Goal: Use online tool/utility: Utilize a website feature to perform a specific function

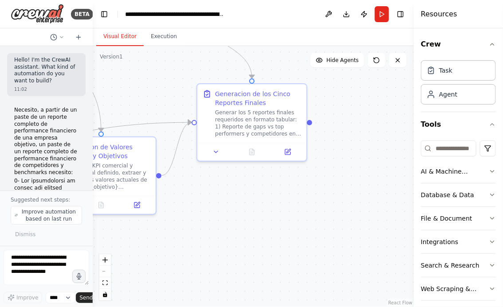
scroll to position [4184, 0]
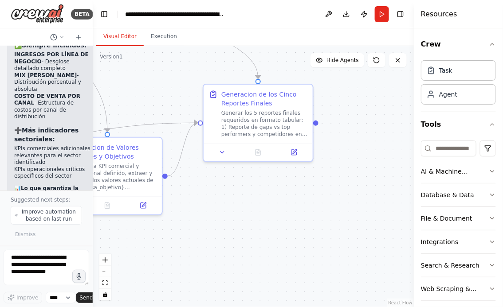
drag, startPoint x: 292, startPoint y: 217, endPoint x: 381, endPoint y: 217, distance: 88.7
click at [376, 217] on div ".deletable-edge-delete-btn { width: 20px; height: 20px; border: 0px solid #ffff…" at bounding box center [253, 176] width 321 height 261
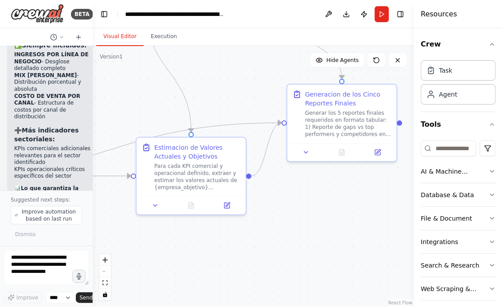
drag, startPoint x: 276, startPoint y: 232, endPoint x: 329, endPoint y: 232, distance: 52.8
click at [318, 232] on div ".deletable-edge-delete-btn { width: 20px; height: 20px; border: 0px solid #ffff…" at bounding box center [253, 176] width 321 height 261
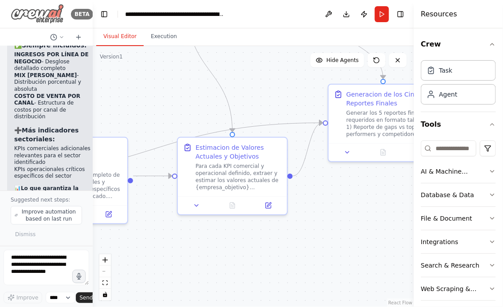
click at [49, 20] on img at bounding box center [37, 14] width 53 height 20
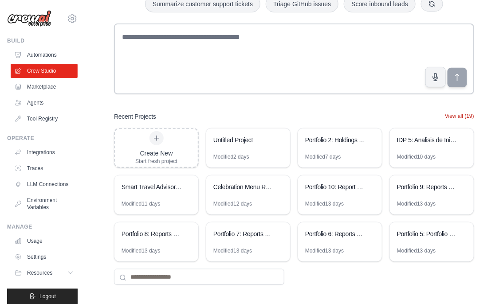
click at [454, 117] on button "View all (19)" at bounding box center [459, 116] width 29 height 7
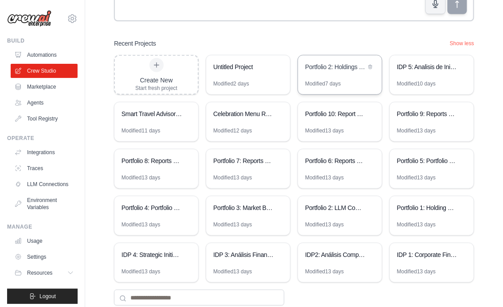
scroll to position [155, 0]
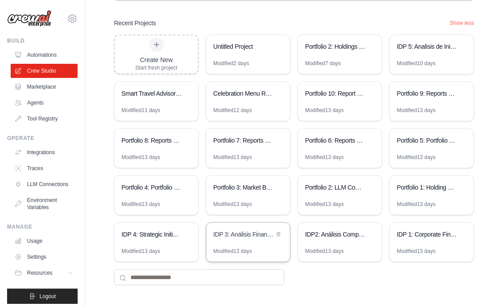
click at [252, 237] on div "IDP 3: Análisis Financiero Competitivo Integral" at bounding box center [243, 234] width 61 height 9
click at [162, 235] on div "IDP 4: Strategic Initiatives Generator" at bounding box center [152, 234] width 61 height 9
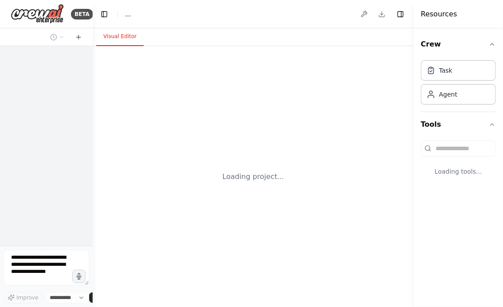
select select "****"
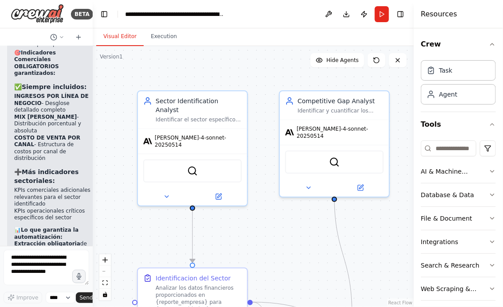
scroll to position [4128, 0]
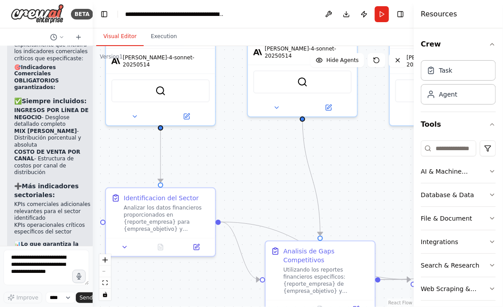
drag, startPoint x: 289, startPoint y: 224, endPoint x: 245, endPoint y: 86, distance: 145.4
click at [245, 86] on div ".deletable-edge-delete-btn { width: 20px; height: 20px; border: 0px solid #ffff…" at bounding box center [253, 176] width 321 height 261
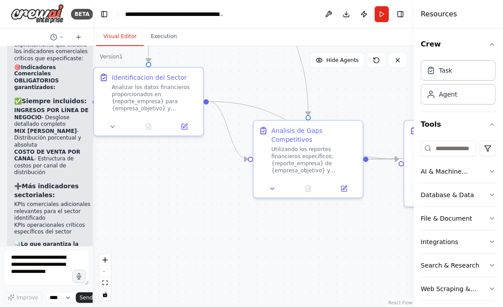
drag, startPoint x: 227, startPoint y: 214, endPoint x: 227, endPoint y: 148, distance: 66.1
click at [227, 148] on div ".deletable-edge-delete-btn { width: 20px; height: 20px; border: 0px solid #ffff…" at bounding box center [253, 176] width 321 height 261
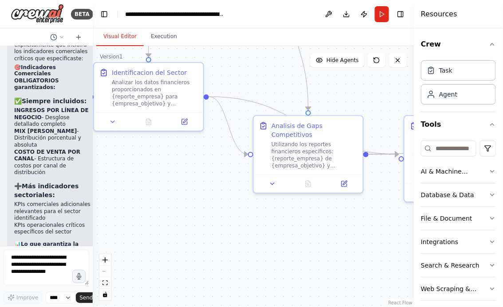
scroll to position [0, 0]
click at [38, 17] on img at bounding box center [37, 14] width 53 height 20
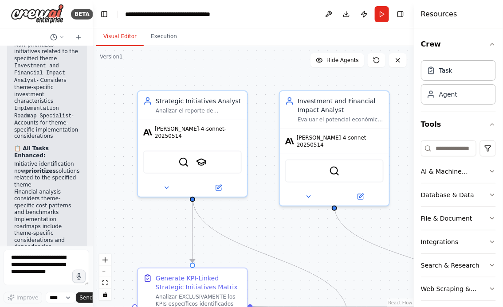
scroll to position [6773, 0]
click at [380, 16] on button "Run" at bounding box center [382, 14] width 14 height 16
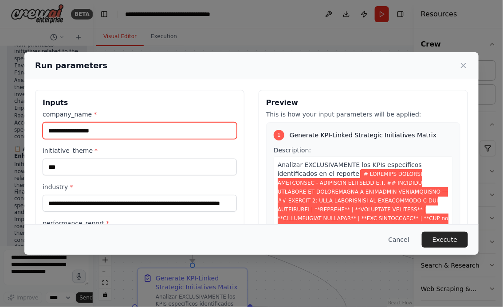
drag, startPoint x: 120, startPoint y: 133, endPoint x: 10, endPoint y: 133, distance: 110.4
click at [11, 133] on div "**********" at bounding box center [251, 153] width 503 height 307
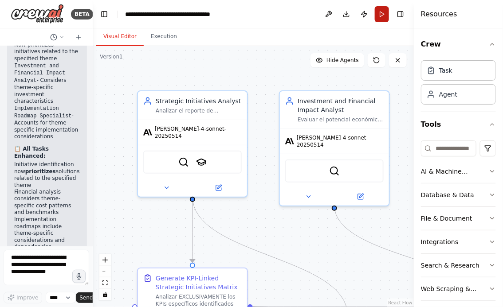
click at [384, 11] on button "Run" at bounding box center [382, 14] width 14 height 16
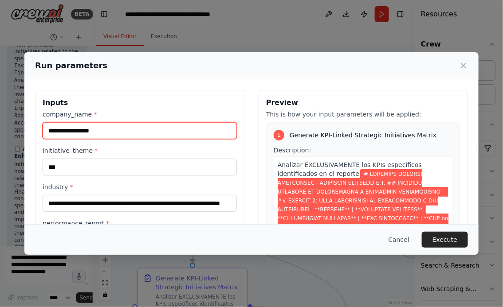
drag, startPoint x: 116, startPoint y: 133, endPoint x: 42, endPoint y: 132, distance: 74.1
click at [42, 132] on div "**********" at bounding box center [139, 195] width 209 height 210
type input "**********"
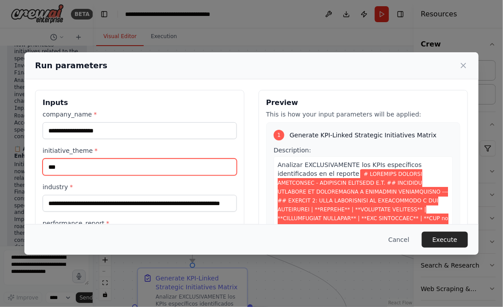
click at [69, 167] on input "***" at bounding box center [140, 167] width 194 height 17
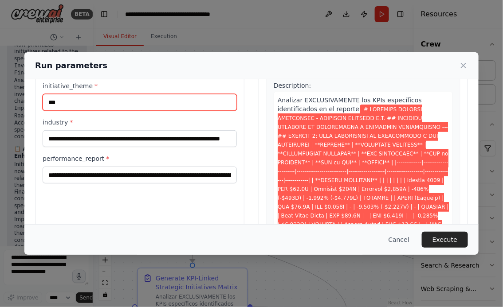
scroll to position [65, 0]
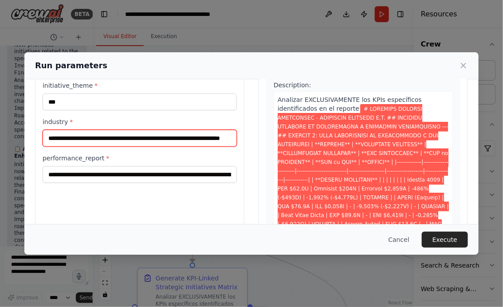
click at [227, 138] on input "**********" at bounding box center [140, 138] width 194 height 17
paste input "**********"
type input "**********"
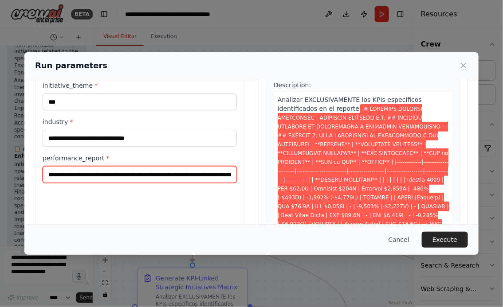
click at [49, 176] on input "performance_report *" at bounding box center [140, 174] width 194 height 17
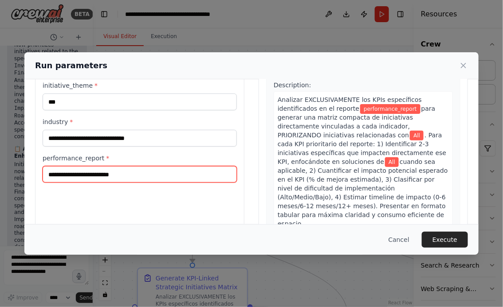
paste input "**********"
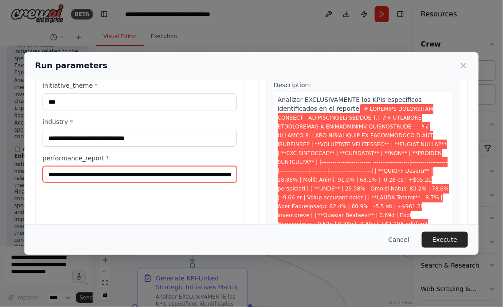
scroll to position [0, 29842]
type input "**********"
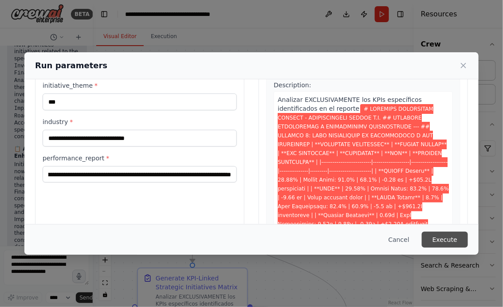
click at [455, 241] on button "Execute" at bounding box center [445, 240] width 46 height 16
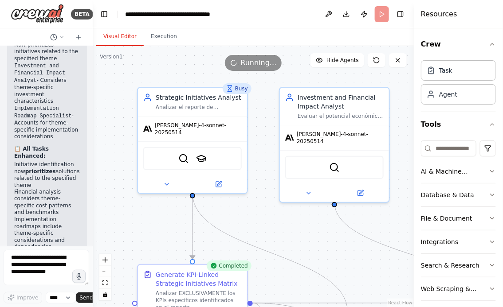
drag, startPoint x: 279, startPoint y: 245, endPoint x: 251, endPoint y: 144, distance: 105.0
click at [254, 150] on div ".deletable-edge-delete-btn { width: 20px; height: 20px; border: 0px solid #ffff…" at bounding box center [253, 176] width 321 height 261
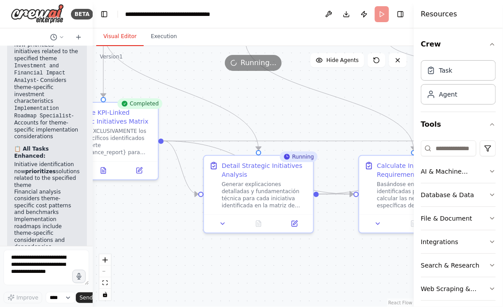
drag, startPoint x: 321, startPoint y: 166, endPoint x: 241, endPoint y: 83, distance: 115.1
click at [243, 83] on div ".deletable-edge-delete-btn { width: 20px; height: 20px; border: 0px solid #ffff…" at bounding box center [253, 176] width 321 height 261
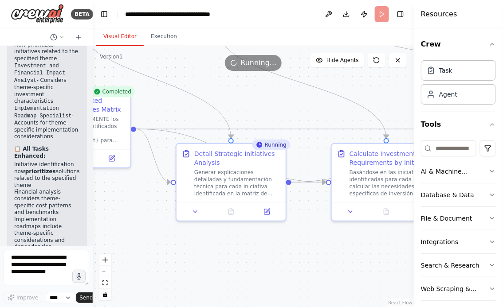
drag, startPoint x: 321, startPoint y: 240, endPoint x: 271, endPoint y: 240, distance: 51.0
click at [271, 240] on div ".deletable-edge-delete-btn { width: 20px; height: 20px; border: 0px solid #ffff…" at bounding box center [253, 176] width 321 height 261
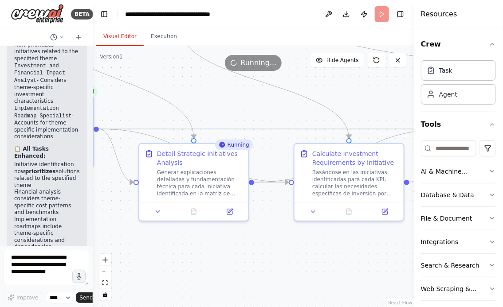
drag, startPoint x: 306, startPoint y: 247, endPoint x: 200, endPoint y: 243, distance: 105.2
click at [201, 243] on div ".deletable-edge-delete-btn { width: 20px; height: 20px; border: 0px solid #ffff…" at bounding box center [253, 176] width 321 height 261
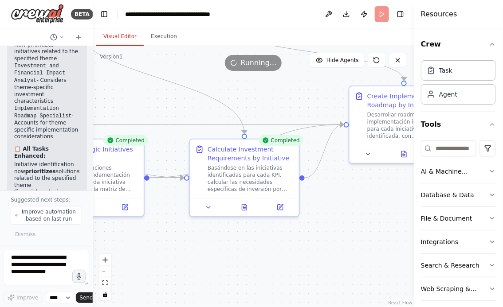
scroll to position [6774, 0]
drag, startPoint x: 329, startPoint y: 229, endPoint x: 207, endPoint y: 227, distance: 122.0
click at [208, 227] on div ".deletable-edge-delete-btn { width: 20px; height: 20px; border: 0px solid #ffff…" at bounding box center [253, 176] width 321 height 261
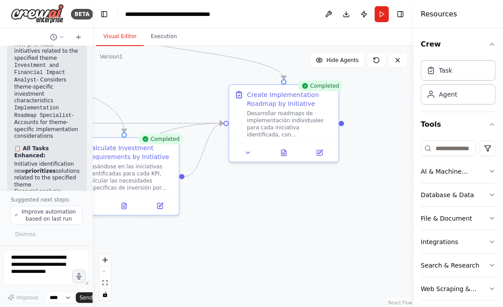
drag, startPoint x: 239, startPoint y: 196, endPoint x: 408, endPoint y: 202, distance: 169.1
click at [407, 202] on div ".deletable-edge-delete-btn { width: 20px; height: 20px; border: 0px solid #ffff…" at bounding box center [253, 176] width 321 height 261
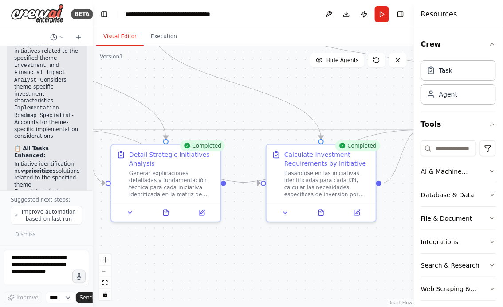
drag, startPoint x: 256, startPoint y: 245, endPoint x: 363, endPoint y: 245, distance: 106.4
click at [363, 245] on div ".deletable-edge-delete-btn { width: 20px; height: 20px; border: 0px solid #ffff…" at bounding box center [253, 176] width 321 height 261
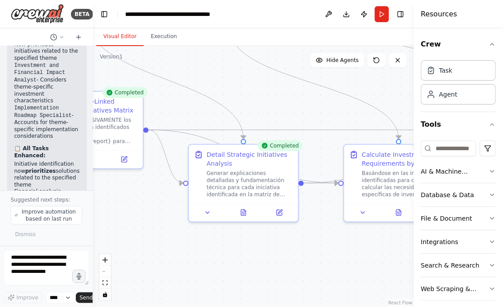
drag, startPoint x: 221, startPoint y: 263, endPoint x: 290, endPoint y: 263, distance: 69.6
click at [287, 263] on div ".deletable-edge-delete-btn { width: 20px; height: 20px; border: 0px solid #ffff…" at bounding box center [253, 176] width 321 height 261
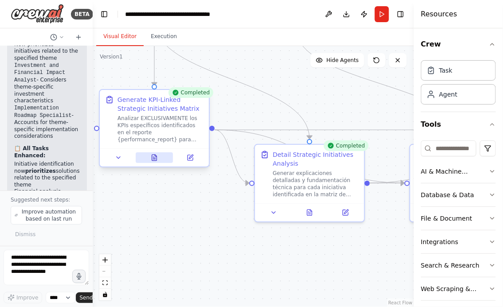
click at [155, 157] on icon at bounding box center [154, 158] width 5 height 6
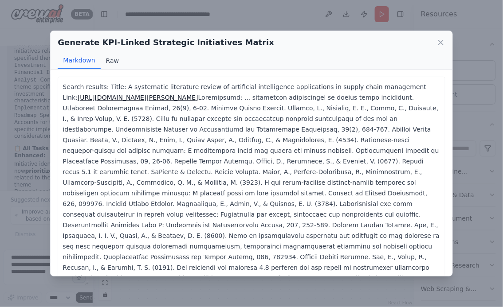
click at [108, 59] on button "Raw" at bounding box center [113, 60] width 24 height 17
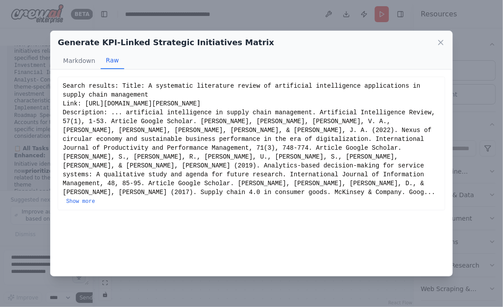
click at [187, 196] on div "Search results: Title: A systematic literature review of artificial intelligenc…" at bounding box center [251, 144] width 377 height 124
click at [95, 198] on button "Show more" at bounding box center [80, 201] width 29 height 7
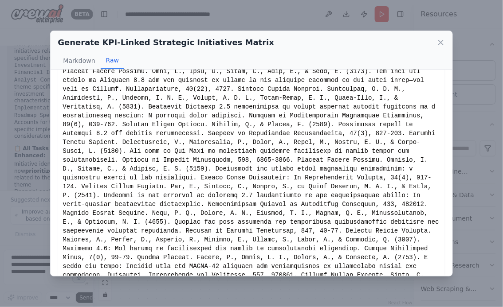
scroll to position [1112, 0]
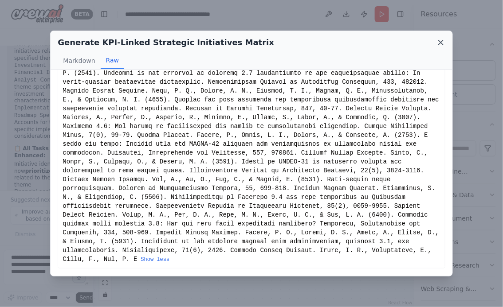
click at [439, 44] on icon at bounding box center [440, 42] width 9 height 9
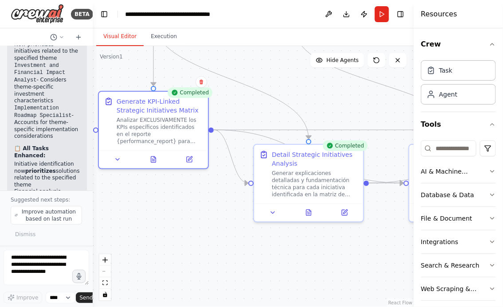
drag, startPoint x: 210, startPoint y: 225, endPoint x: 129, endPoint y: 194, distance: 87.0
click at [129, 194] on div ".deletable-edge-delete-btn { width: 20px; height: 20px; border: 0px solid #ffff…" at bounding box center [253, 176] width 321 height 261
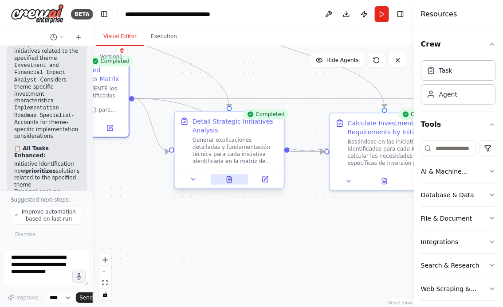
click at [230, 184] on button at bounding box center [230, 179] width 38 height 11
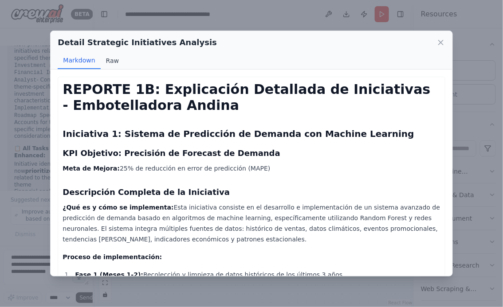
click at [108, 59] on button "Raw" at bounding box center [113, 60] width 24 height 17
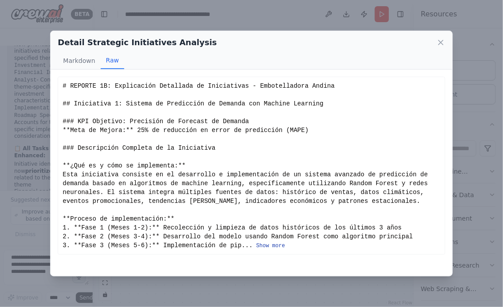
click at [271, 246] on button "Show more" at bounding box center [270, 246] width 29 height 7
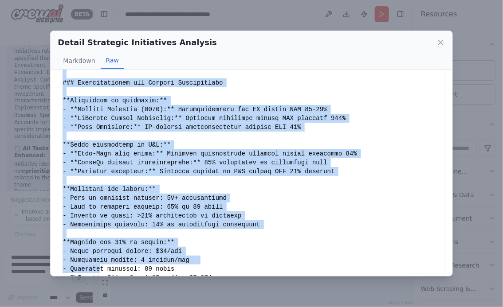
scroll to position [2327, 0]
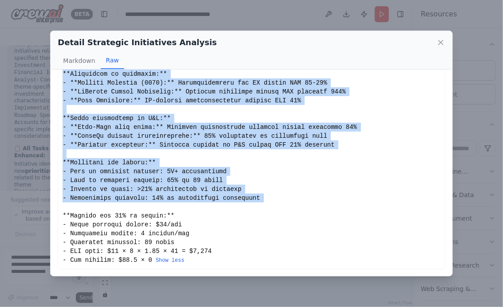
drag, startPoint x: 64, startPoint y: 85, endPoint x: 191, endPoint y: 206, distance: 175.7
copy div "# REPORTE 1B: Explicación Detallada de Iniciativas - Embotelladora Andina ## In…"
click at [442, 40] on icon at bounding box center [440, 42] width 9 height 9
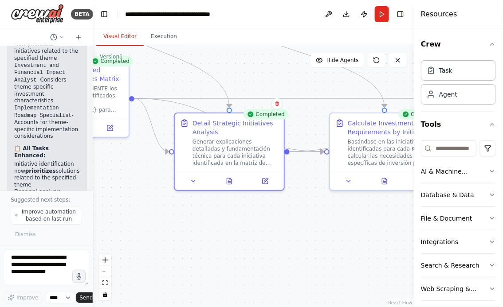
drag, startPoint x: 294, startPoint y: 240, endPoint x: 166, endPoint y: 232, distance: 128.4
click at [167, 232] on div ".deletable-edge-delete-btn { width: 20px; height: 20px; border: 0px solid #ffff…" at bounding box center [253, 176] width 321 height 261
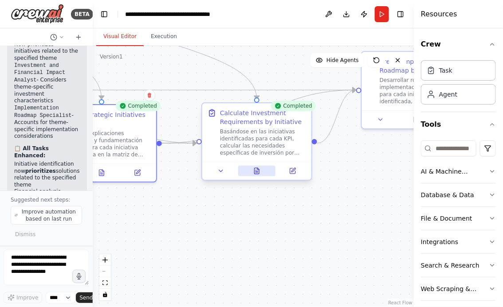
click at [255, 174] on icon at bounding box center [257, 171] width 5 height 6
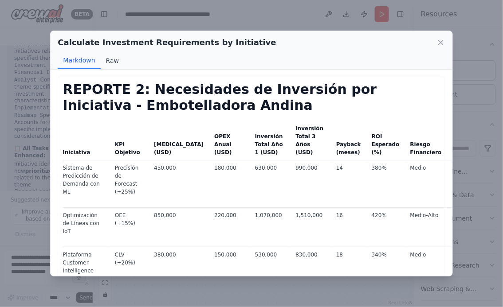
click at [109, 59] on button "Raw" at bounding box center [113, 60] width 24 height 17
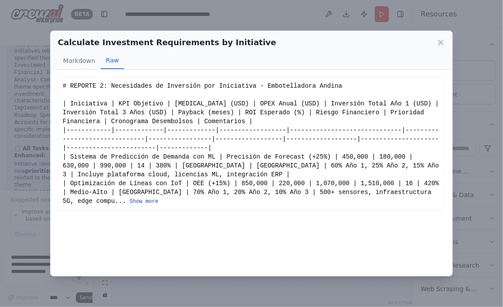
click at [129, 201] on button "Show more" at bounding box center [143, 201] width 29 height 7
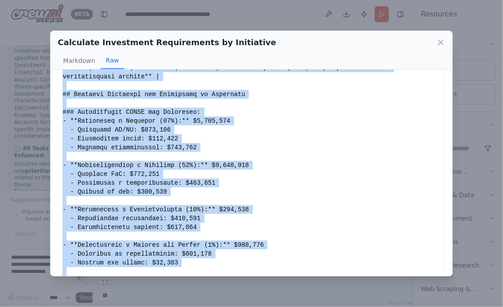
scroll to position [730, 0]
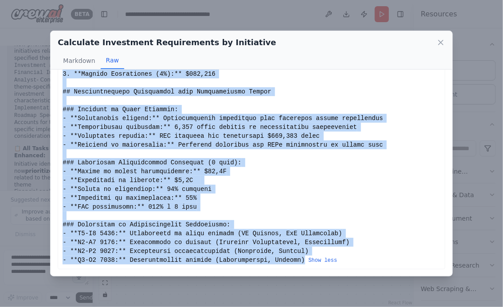
drag, startPoint x: 63, startPoint y: 85, endPoint x: 307, endPoint y: 262, distance: 301.9
copy div "# REPORTE 2: Necesidades de Inversión por Iniciativa - Embotelladora Andina | I…"
click at [442, 45] on icon at bounding box center [440, 42] width 9 height 9
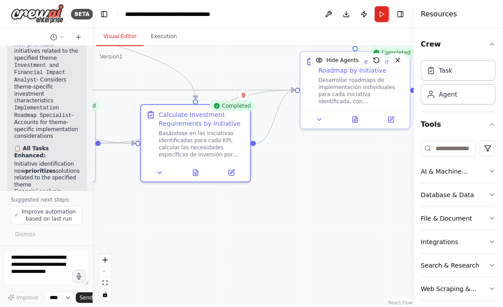
drag, startPoint x: 255, startPoint y: 232, endPoint x: 150, endPoint y: 227, distance: 104.8
click at [151, 227] on div ".deletable-edge-delete-btn { width: 20px; height: 20px; border: 0px solid #ffff…" at bounding box center [253, 176] width 321 height 261
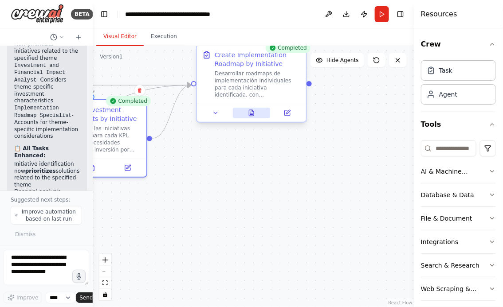
click at [258, 114] on button at bounding box center [252, 113] width 38 height 11
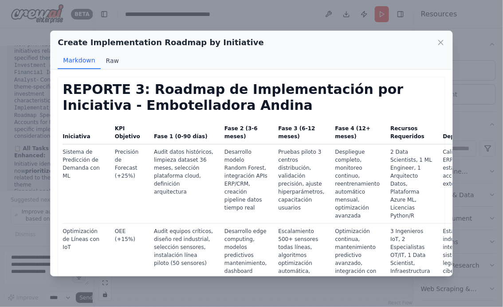
click at [112, 59] on button "Raw" at bounding box center [113, 60] width 24 height 17
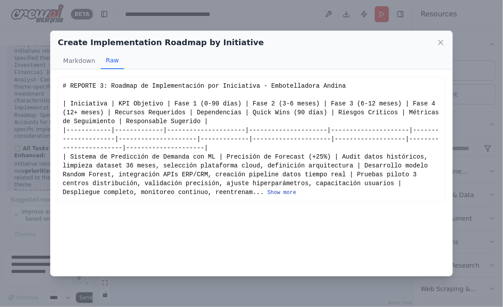
click at [282, 194] on button "Show more" at bounding box center [281, 192] width 29 height 7
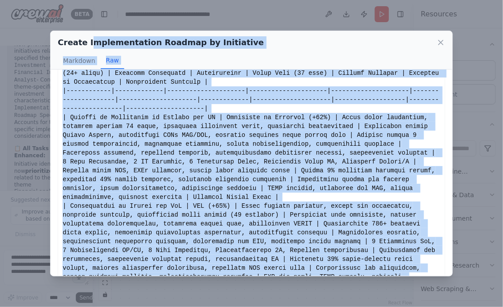
scroll to position [0, 0]
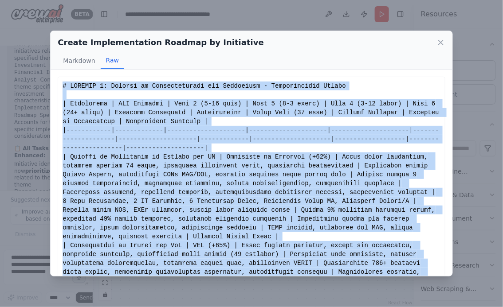
drag, startPoint x: 91, startPoint y: 261, endPoint x: 63, endPoint y: 88, distance: 175.2
copy div "# REPORTE 3: Roadmap de Implementación por Iniciativa - Embotelladora Andina | …"
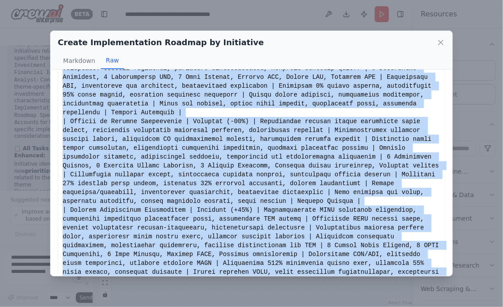
scroll to position [391, 0]
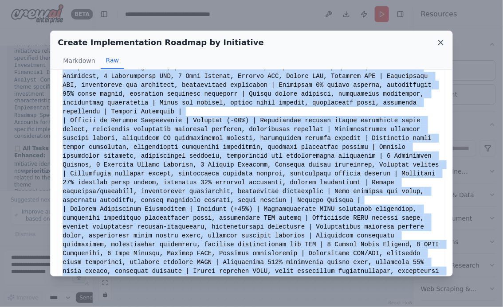
click at [440, 43] on icon at bounding box center [441, 42] width 4 height 4
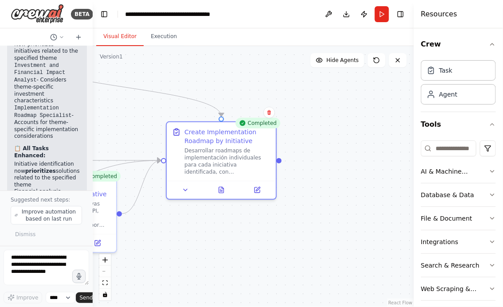
drag, startPoint x: 224, startPoint y: 175, endPoint x: 193, endPoint y: 254, distance: 84.6
click at [193, 254] on div ".deletable-edge-delete-btn { width: 20px; height: 20px; border: 0px solid #ffff…" at bounding box center [253, 176] width 321 height 261
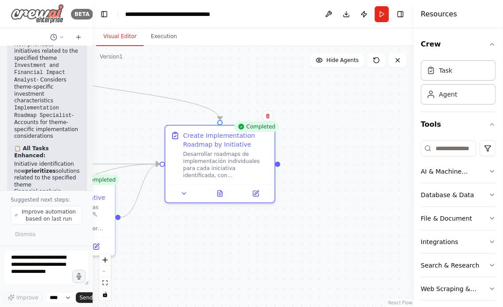
click at [29, 16] on img at bounding box center [37, 14] width 53 height 20
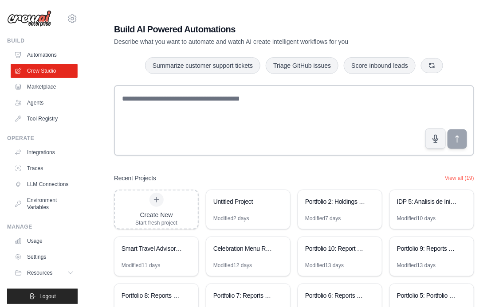
scroll to position [62, 0]
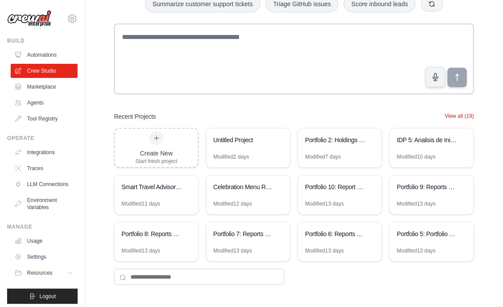
click at [458, 115] on button "View all (19)" at bounding box center [459, 116] width 29 height 7
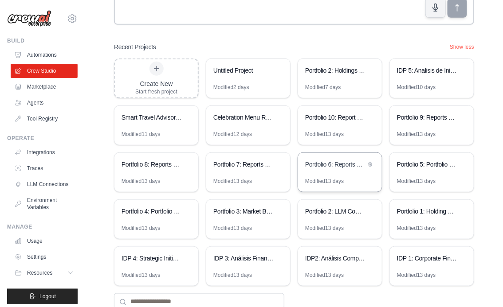
scroll to position [147, 0]
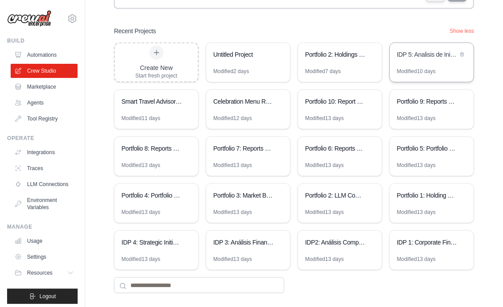
click at [425, 56] on div "IDP 5: Analisis de Iniciativas - Casos de Exito y Evaluacion EVA" at bounding box center [427, 54] width 61 height 9
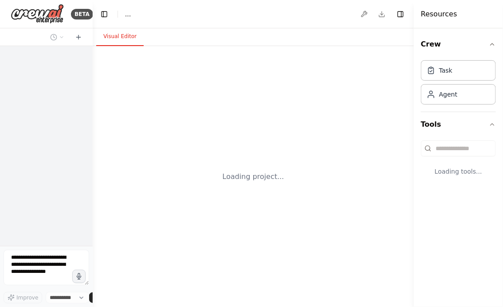
select select "****"
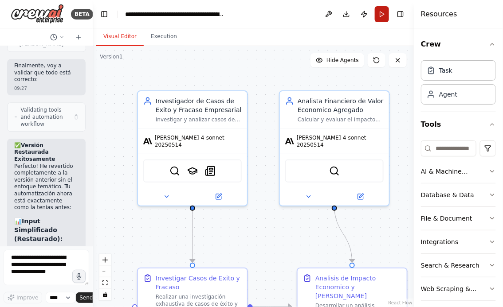
click at [380, 12] on button "Run" at bounding box center [382, 14] width 14 height 16
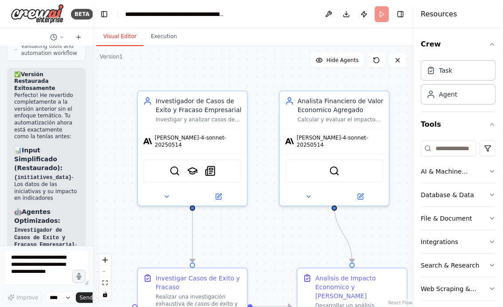
scroll to position [6087, 0]
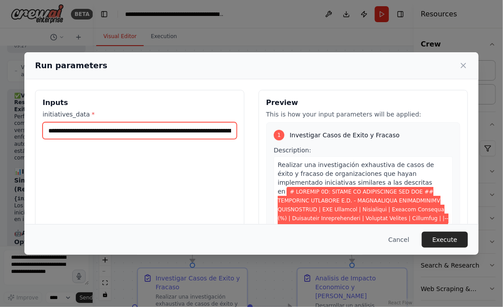
click at [49, 132] on input "initiatives_data *" at bounding box center [140, 130] width 194 height 17
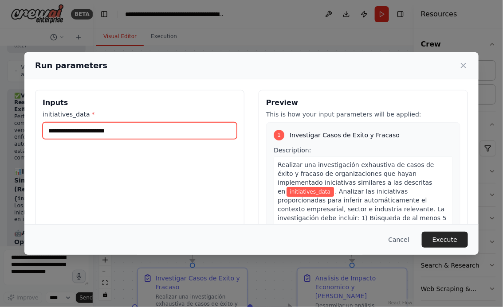
scroll to position [0, 0]
paste input "**********"
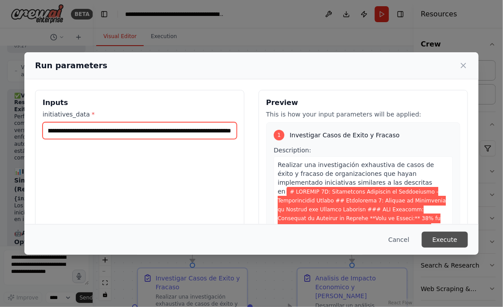
type input "**********"
click at [453, 243] on button "Execute" at bounding box center [445, 240] width 46 height 16
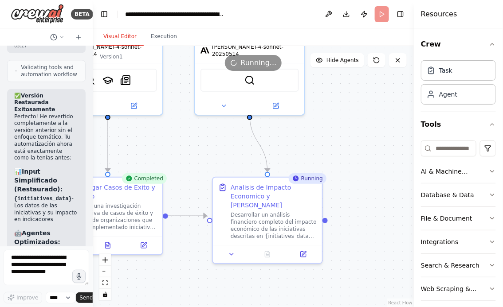
drag, startPoint x: 287, startPoint y: 248, endPoint x: 202, endPoint y: 157, distance: 124.2
click at [202, 157] on div ".deletable-edge-delete-btn { width: 20px; height: 20px; border: 0px solid #ffff…" at bounding box center [253, 176] width 321 height 261
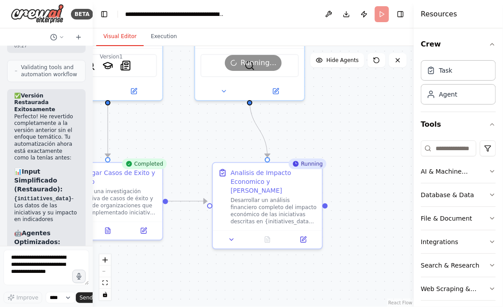
drag, startPoint x: 358, startPoint y: 220, endPoint x: 356, endPoint y: 199, distance: 20.9
click at [357, 199] on div ".deletable-edge-delete-btn { width: 20px; height: 20px; border: 0px solid #ffff…" at bounding box center [253, 176] width 321 height 261
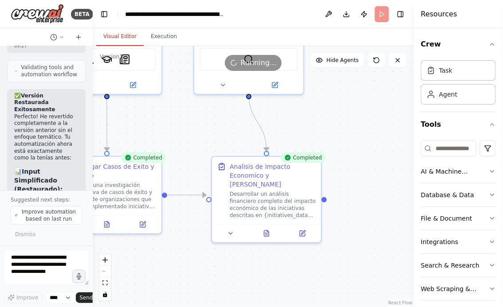
scroll to position [6087, 0]
drag, startPoint x: 286, startPoint y: 124, endPoint x: 349, endPoint y: 114, distance: 64.2
click at [350, 114] on div ".deletable-edge-delete-btn { width: 20px; height: 20px; border: 0px solid #ffff…" at bounding box center [253, 176] width 321 height 261
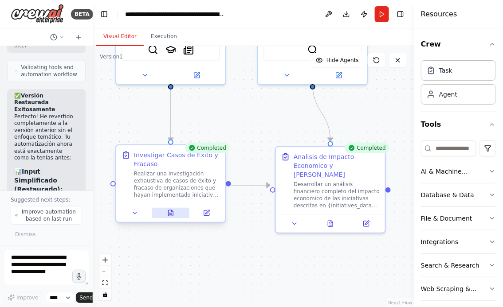
click at [172, 212] on icon at bounding box center [172, 211] width 2 height 2
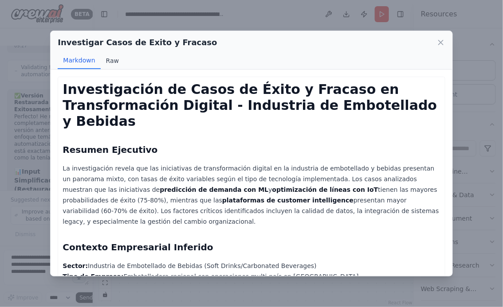
click at [109, 63] on button "Raw" at bounding box center [113, 60] width 24 height 17
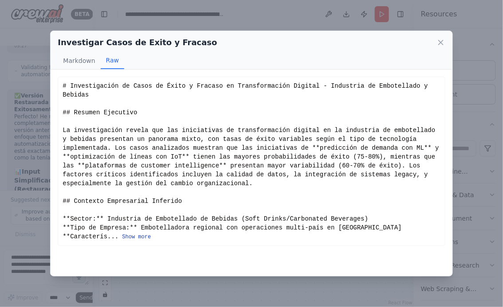
click at [137, 237] on button "Show more" at bounding box center [136, 237] width 29 height 7
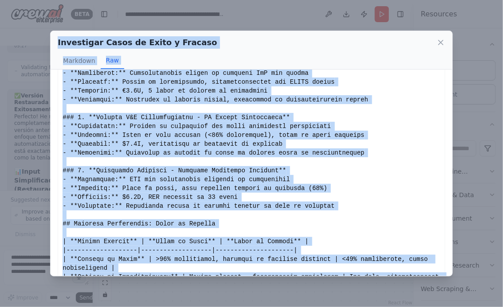
scroll to position [0, 0]
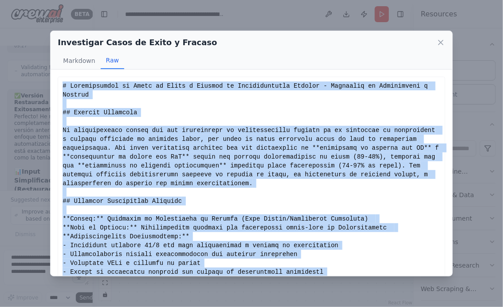
drag, startPoint x: 324, startPoint y: 262, endPoint x: 60, endPoint y: 85, distance: 317.6
copy div "# Loremipsumdol si Ametc ad Elits d Eiusmod te Incididuntutla Etdolor - Magnaal…"
click at [441, 42] on icon at bounding box center [441, 42] width 4 height 4
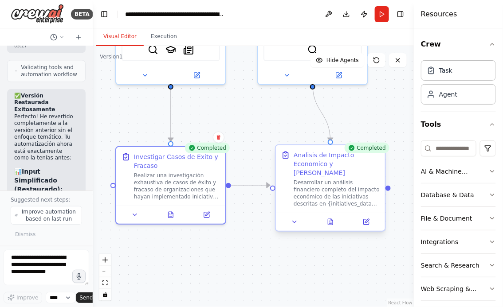
click at [331, 221] on div at bounding box center [330, 222] width 109 height 18
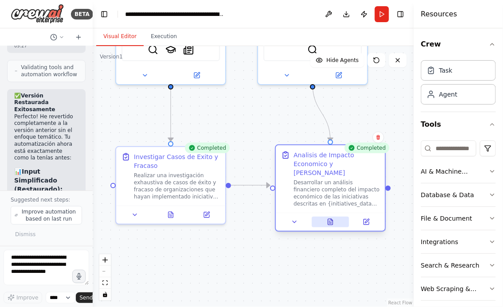
click at [333, 219] on icon at bounding box center [330, 222] width 5 height 6
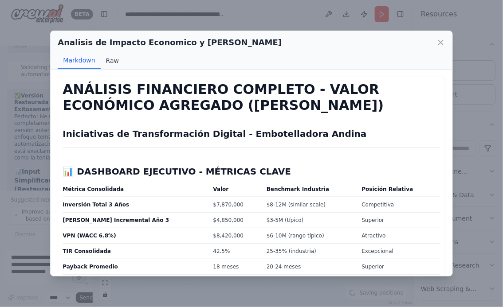
click at [107, 58] on button "Raw" at bounding box center [113, 60] width 24 height 17
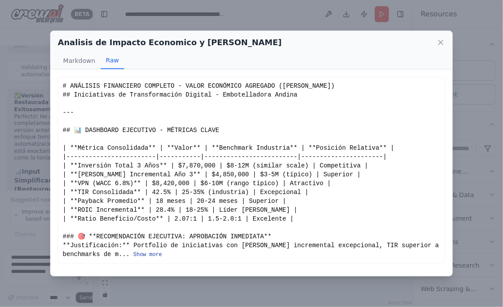
click at [145, 254] on button "Show more" at bounding box center [147, 254] width 29 height 7
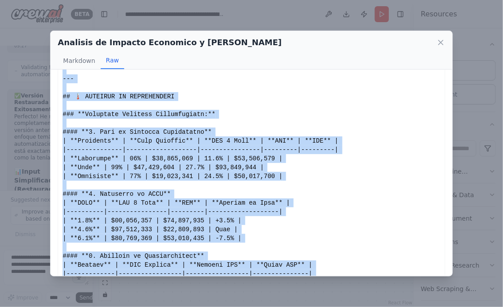
scroll to position [2070, 0]
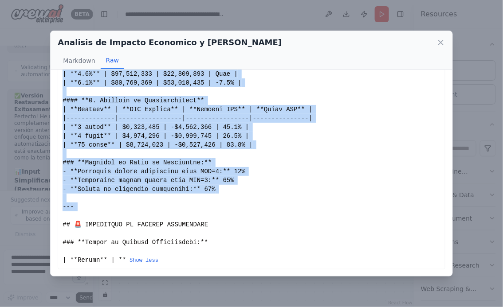
drag, startPoint x: 63, startPoint y: 85, endPoint x: 117, endPoint y: 214, distance: 139.9
copy div "# LOREMIPS DOLORSITAM CONSECTE - ADIPI ELITSEDDO EIUSMODT (INC) ## Utlaboreetd …"
click at [440, 42] on icon at bounding box center [441, 42] width 4 height 4
